Goal: Find specific fact: Find specific fact

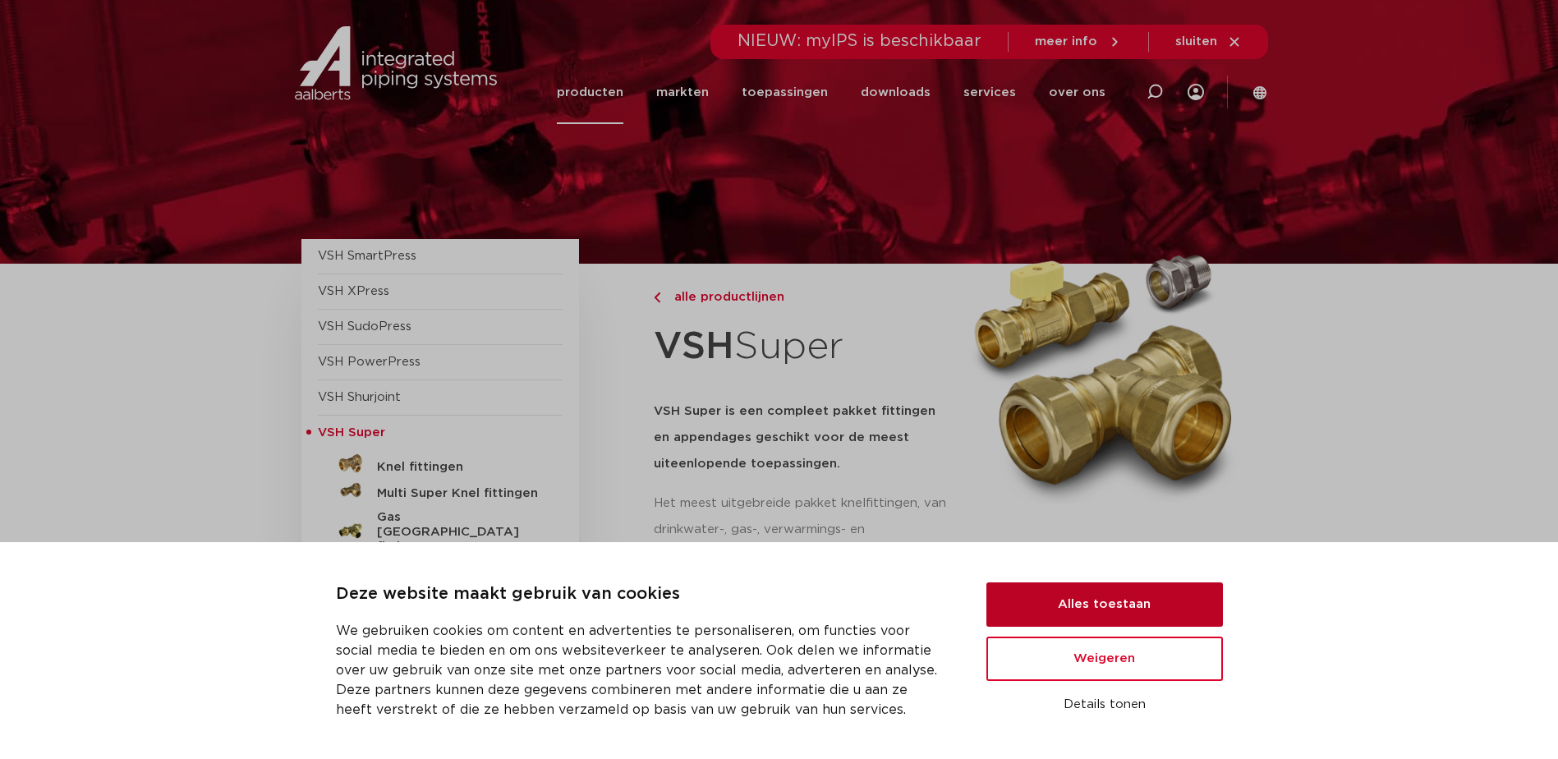
click at [1099, 615] on button "Alles toestaan" at bounding box center [1104, 604] width 237 height 44
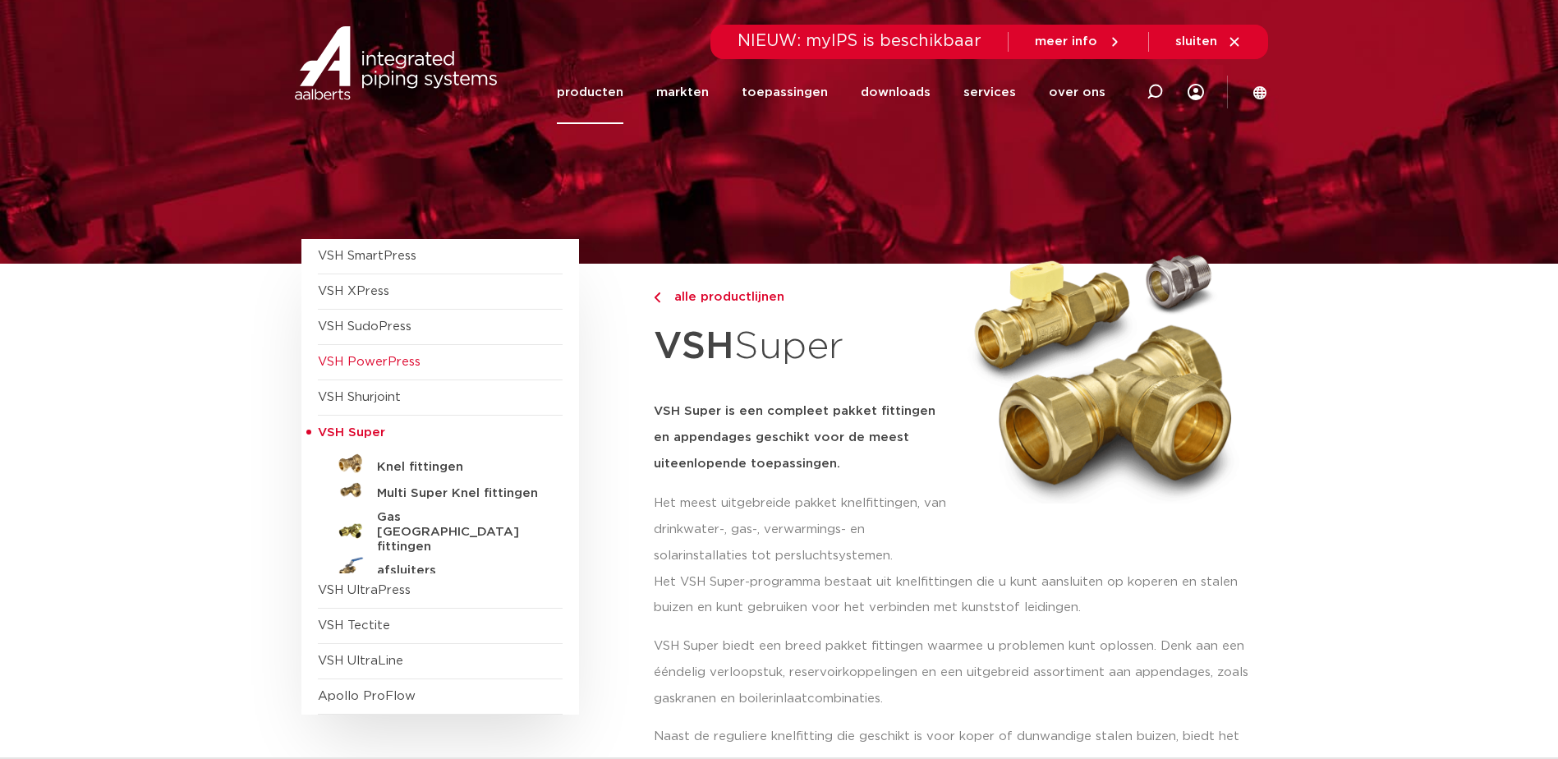
click at [385, 356] on span "VSH PowerPress" at bounding box center [369, 362] width 103 height 12
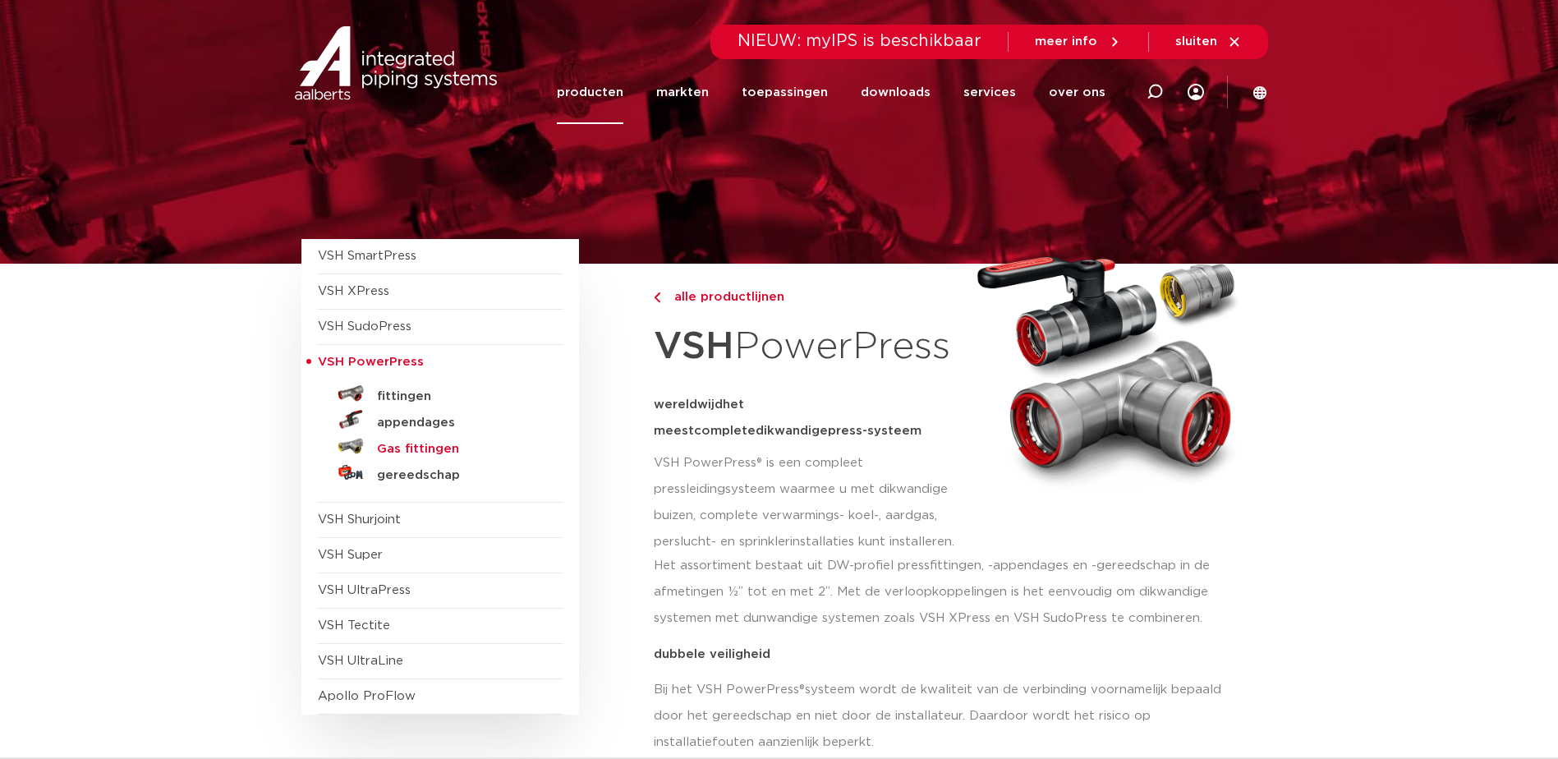
click at [413, 450] on h5 "Gas fittingen" at bounding box center [458, 449] width 163 height 15
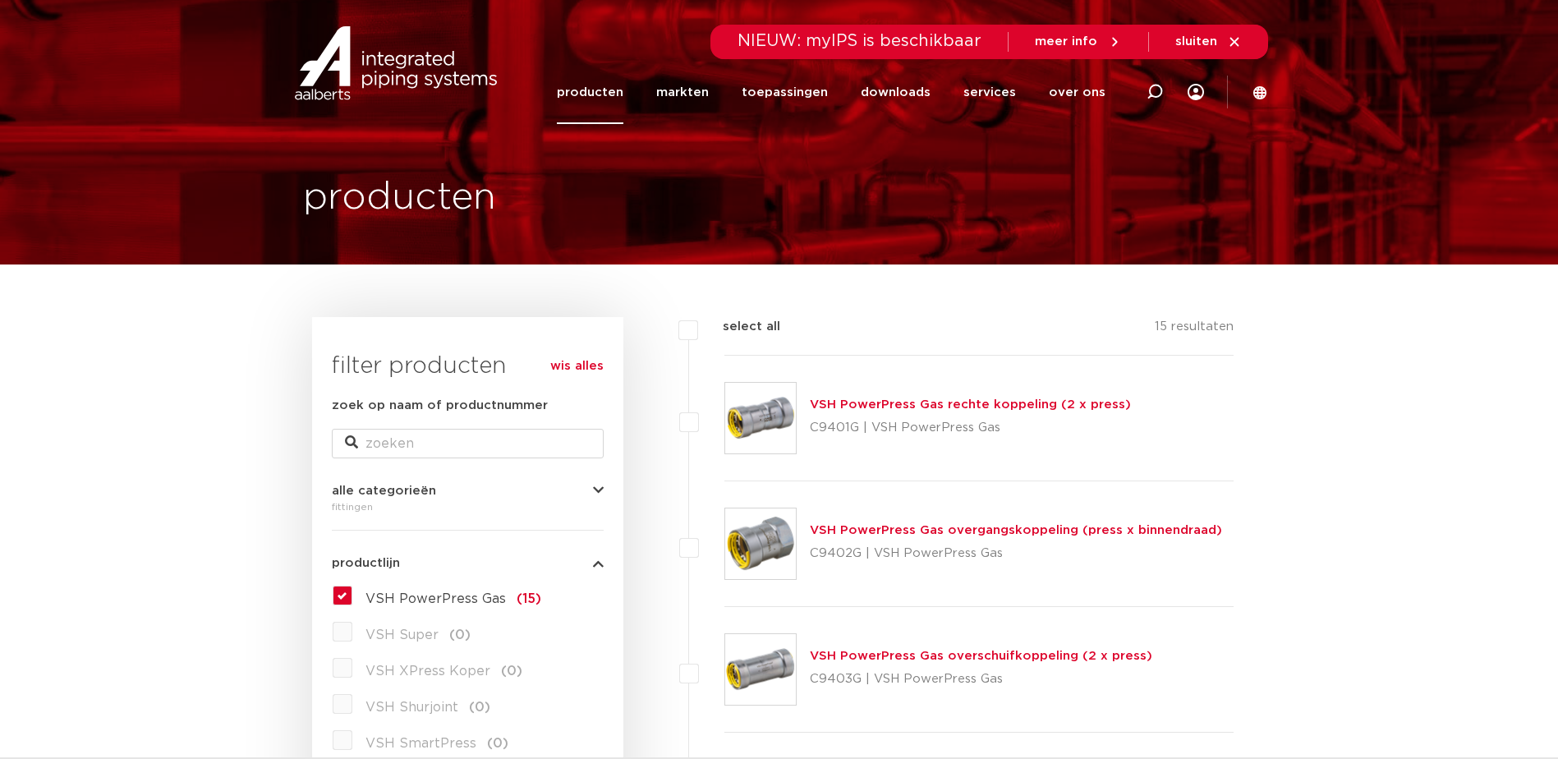
click at [976, 530] on link "VSH PowerPress Gas overgangskoppeling (press x binnendraad)" at bounding box center [1016, 530] width 412 height 12
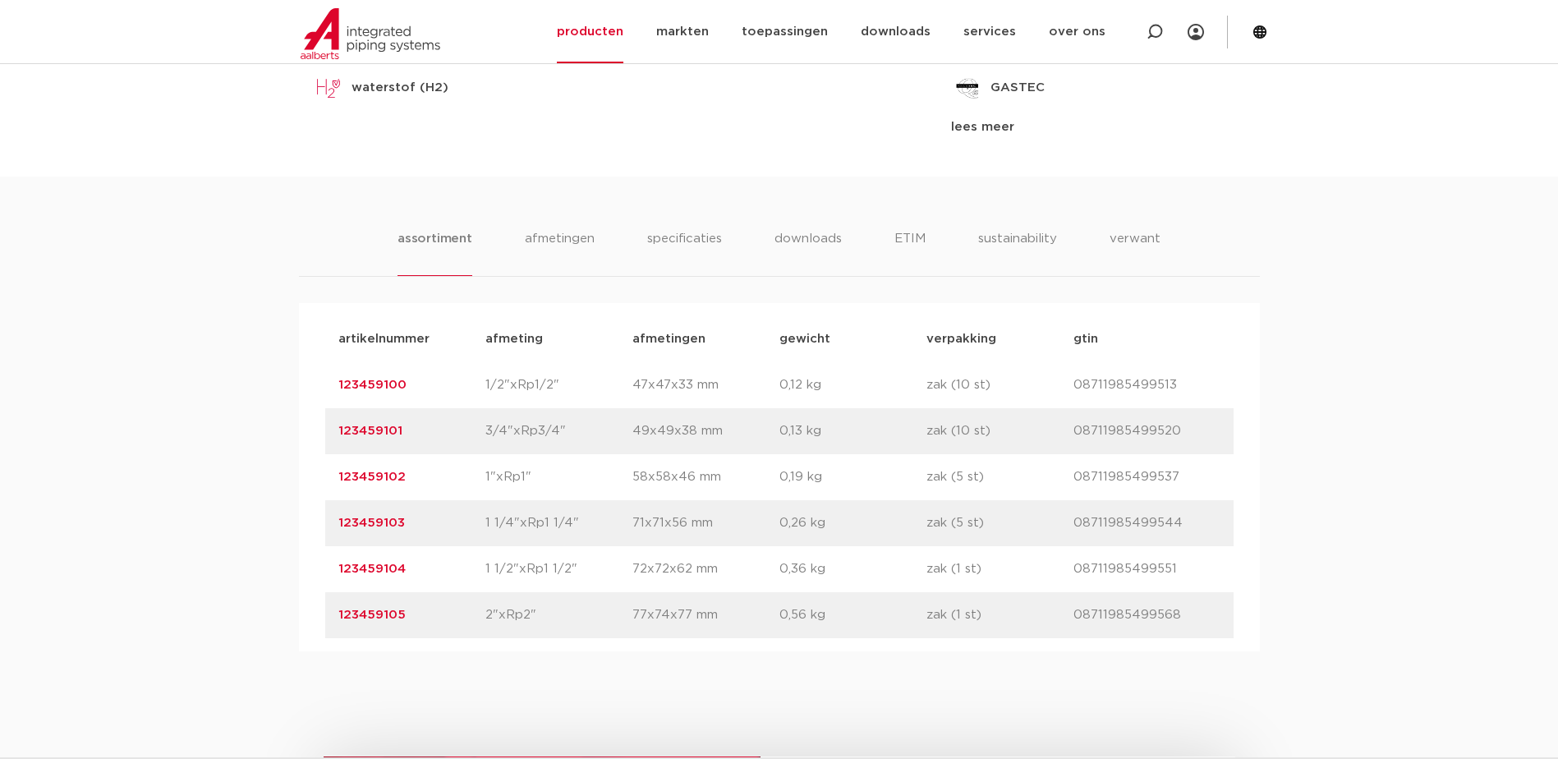
scroll to position [903, 0]
click at [405, 475] on p "123459102" at bounding box center [411, 475] width 147 height 20
drag, startPoint x: 410, startPoint y: 430, endPoint x: 315, endPoint y: 425, distance: 95.4
click at [315, 425] on div "artikelnummer afmeting [GEOGRAPHIC_DATA] gewicht verpakking gtin artikelnummer …" at bounding box center [779, 475] width 961 height 348
copy link "123459101"
